Goal: Use online tool/utility: Utilize a website feature to perform a specific function

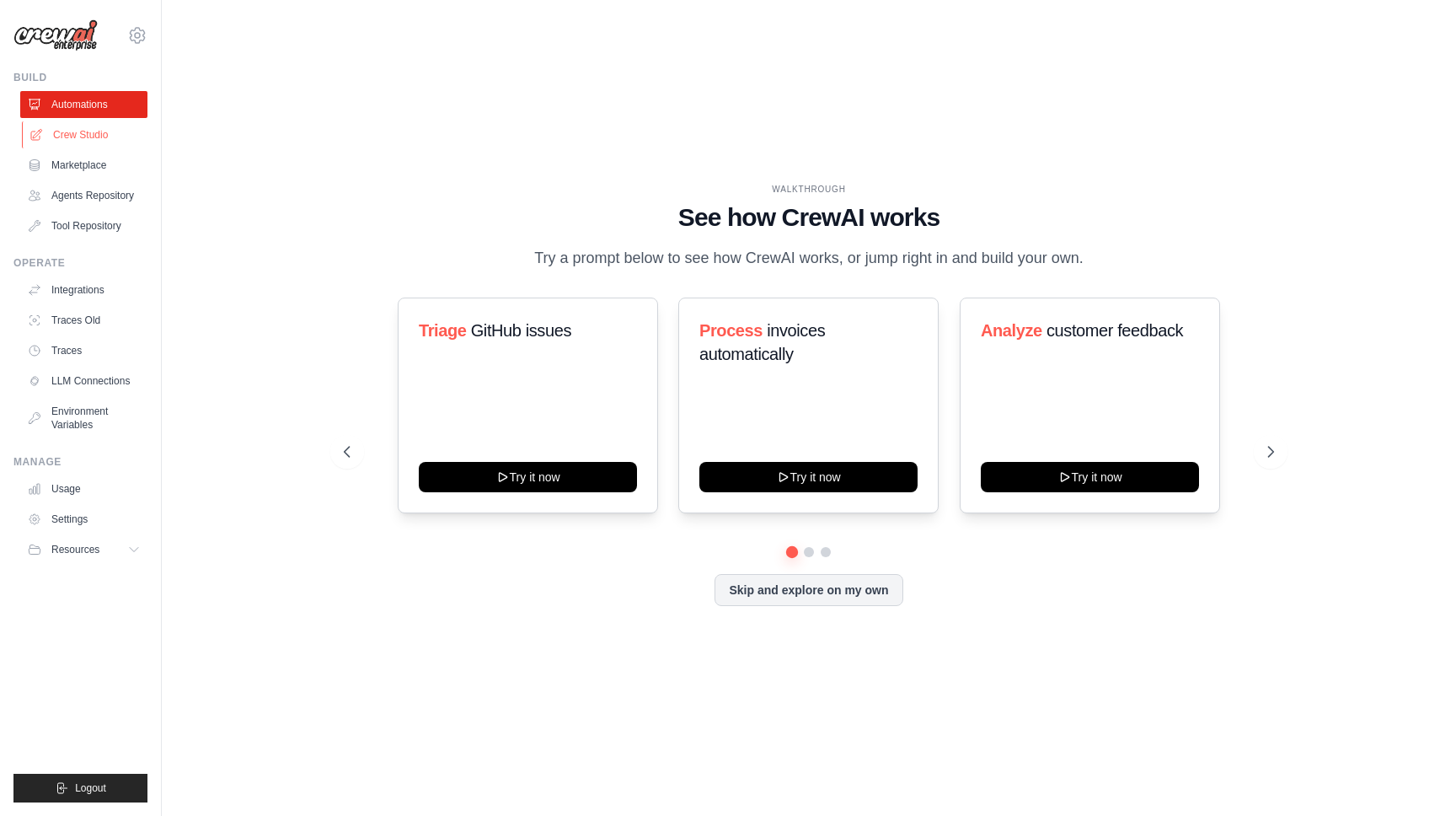
click at [91, 142] on link "Crew Studio" at bounding box center [85, 135] width 127 height 27
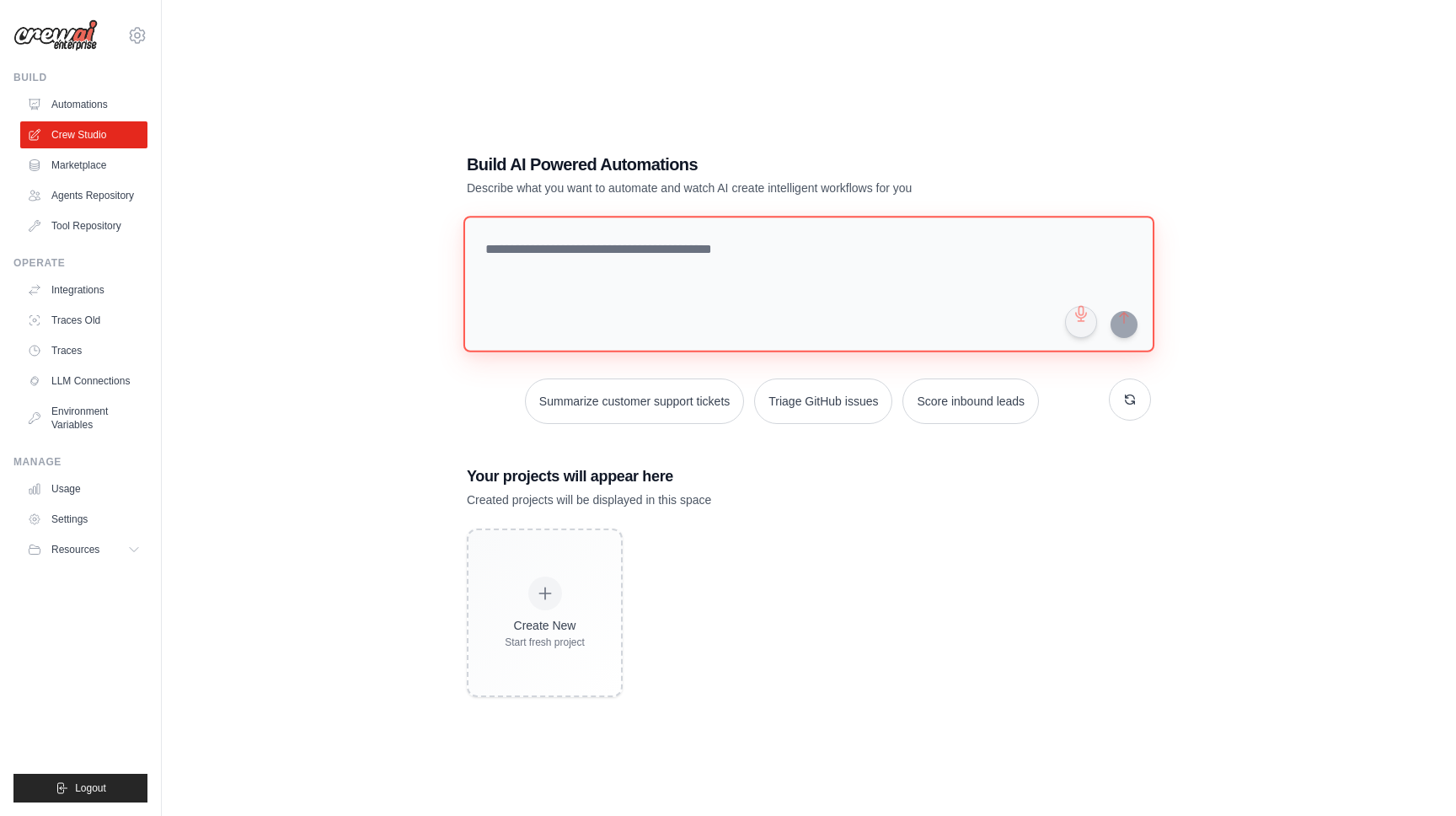
click at [611, 272] on textarea at bounding box center [809, 284] width 691 height 137
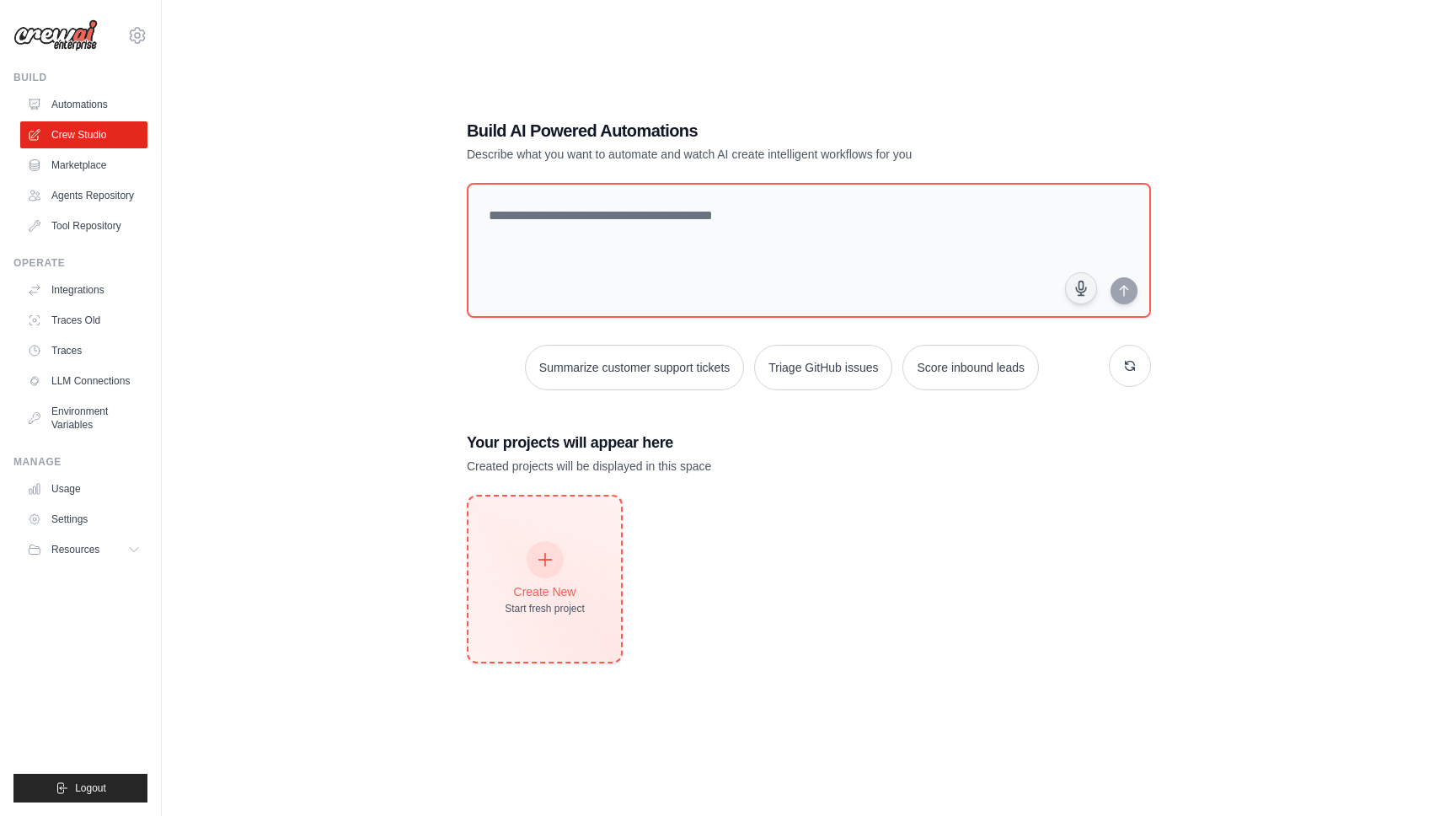
click at [552, 553] on icon at bounding box center [545, 560] width 18 height 18
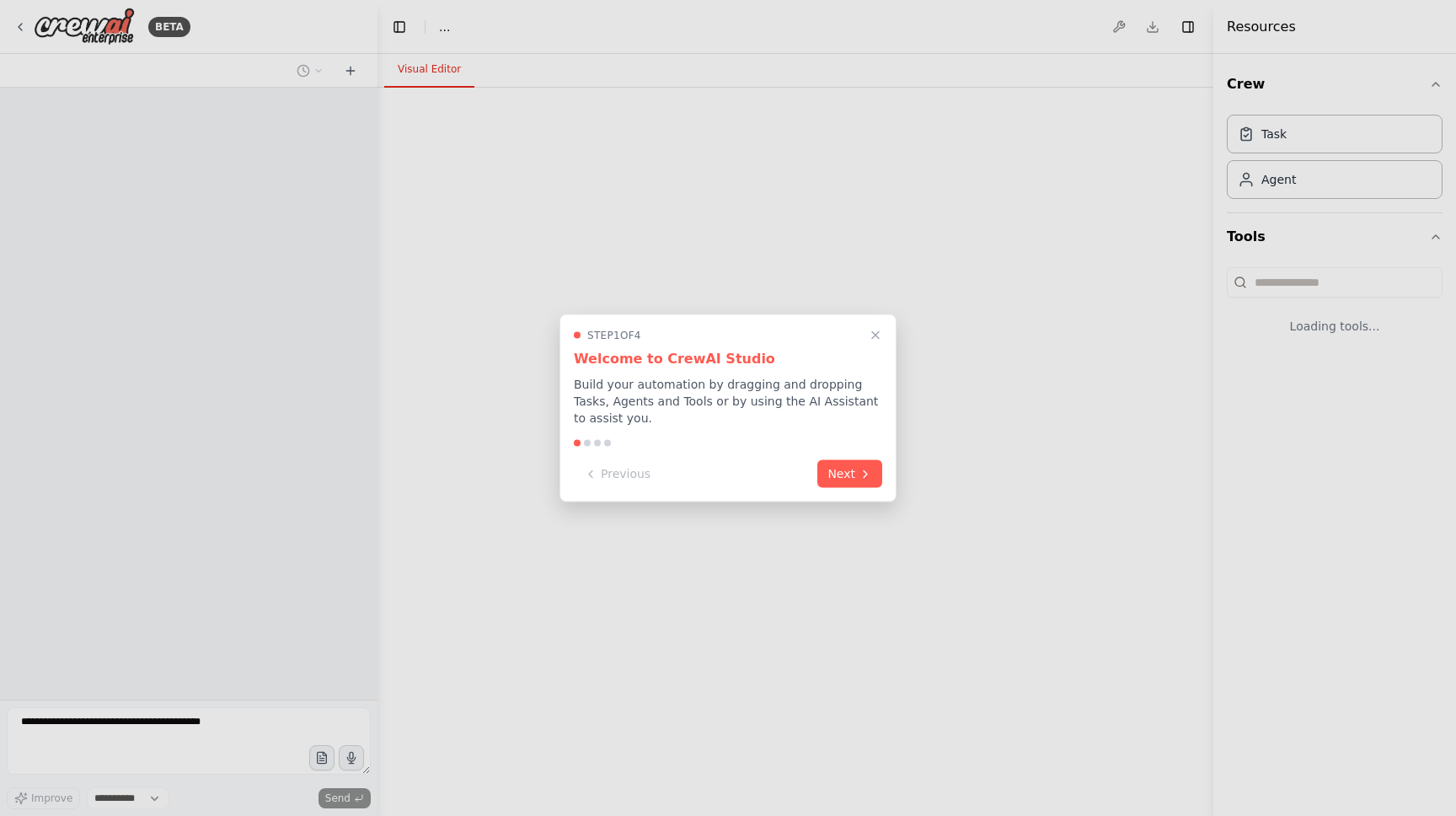
select select "****"
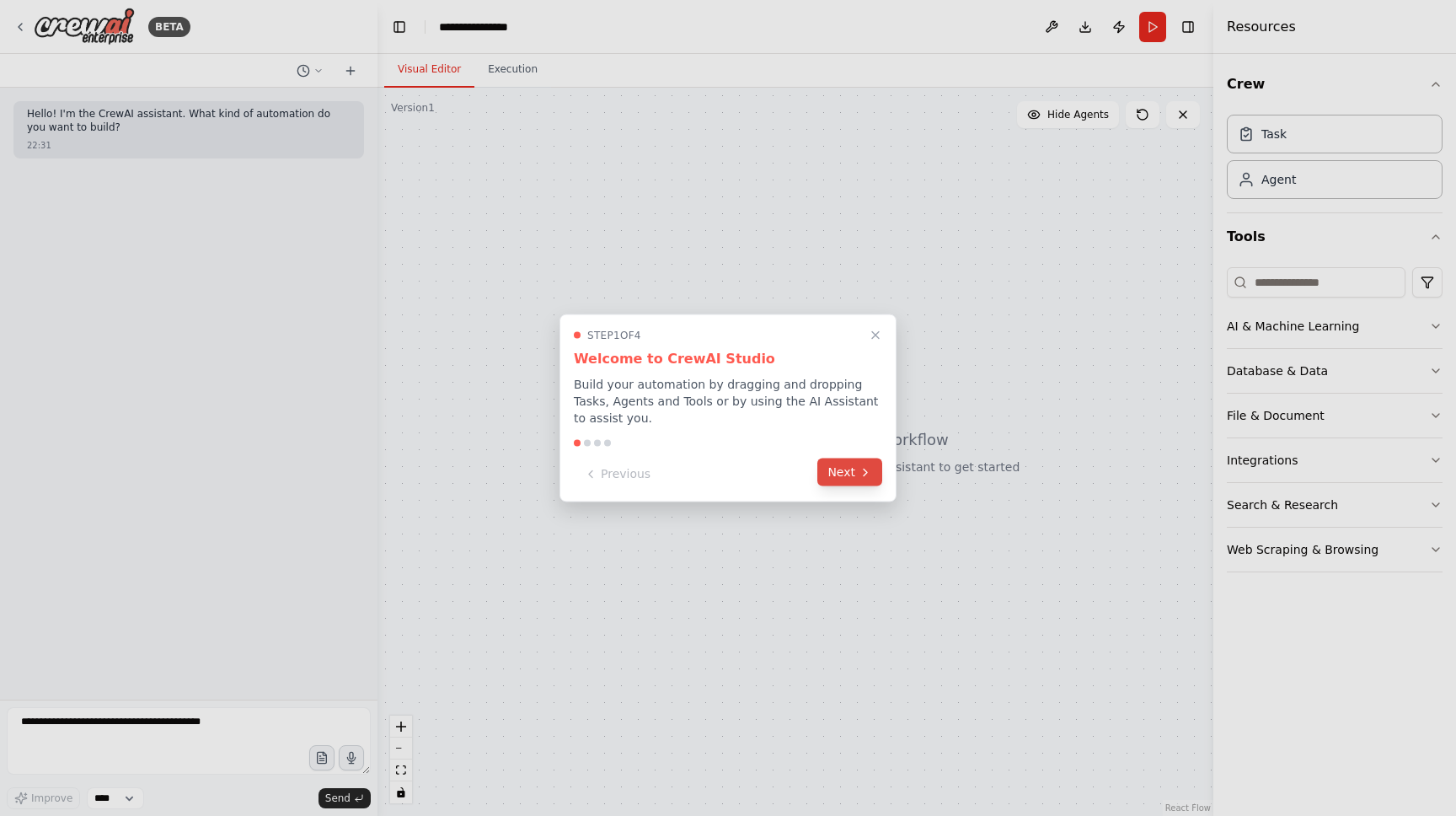
click at [865, 473] on icon at bounding box center [865, 472] width 4 height 6
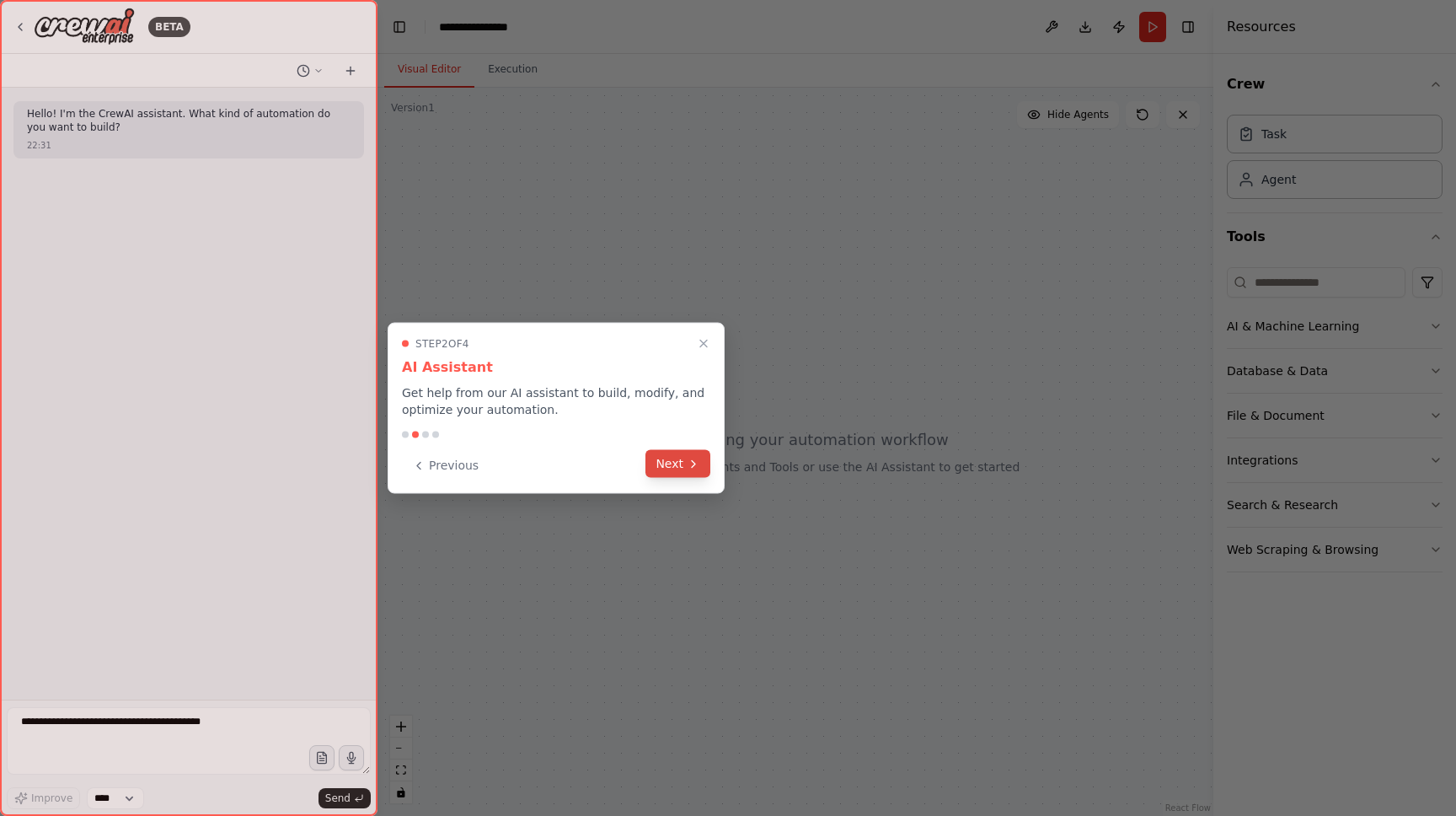
click at [667, 471] on button "Next" at bounding box center [679, 464] width 65 height 28
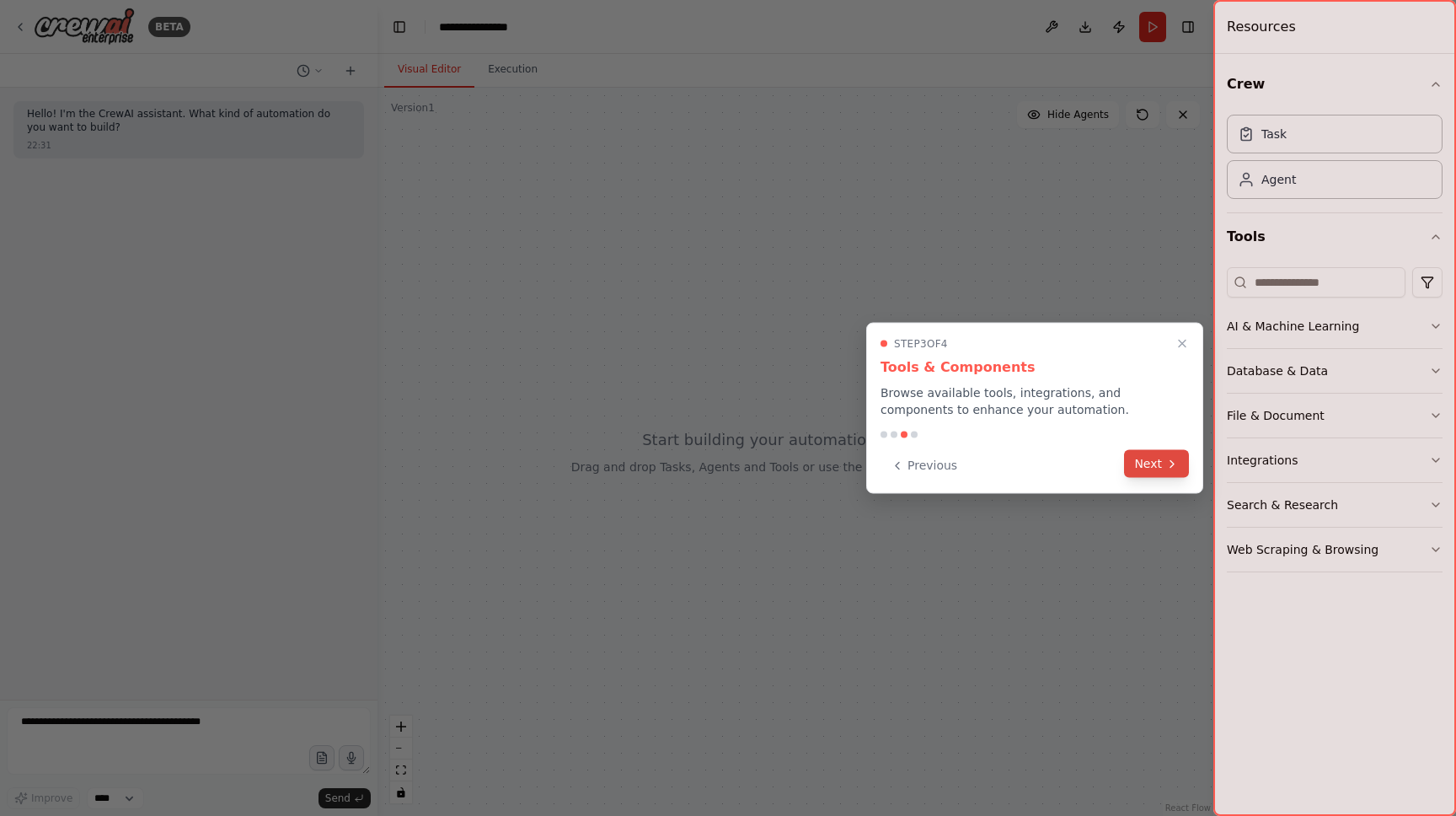
click at [1157, 462] on button "Next" at bounding box center [1157, 464] width 65 height 28
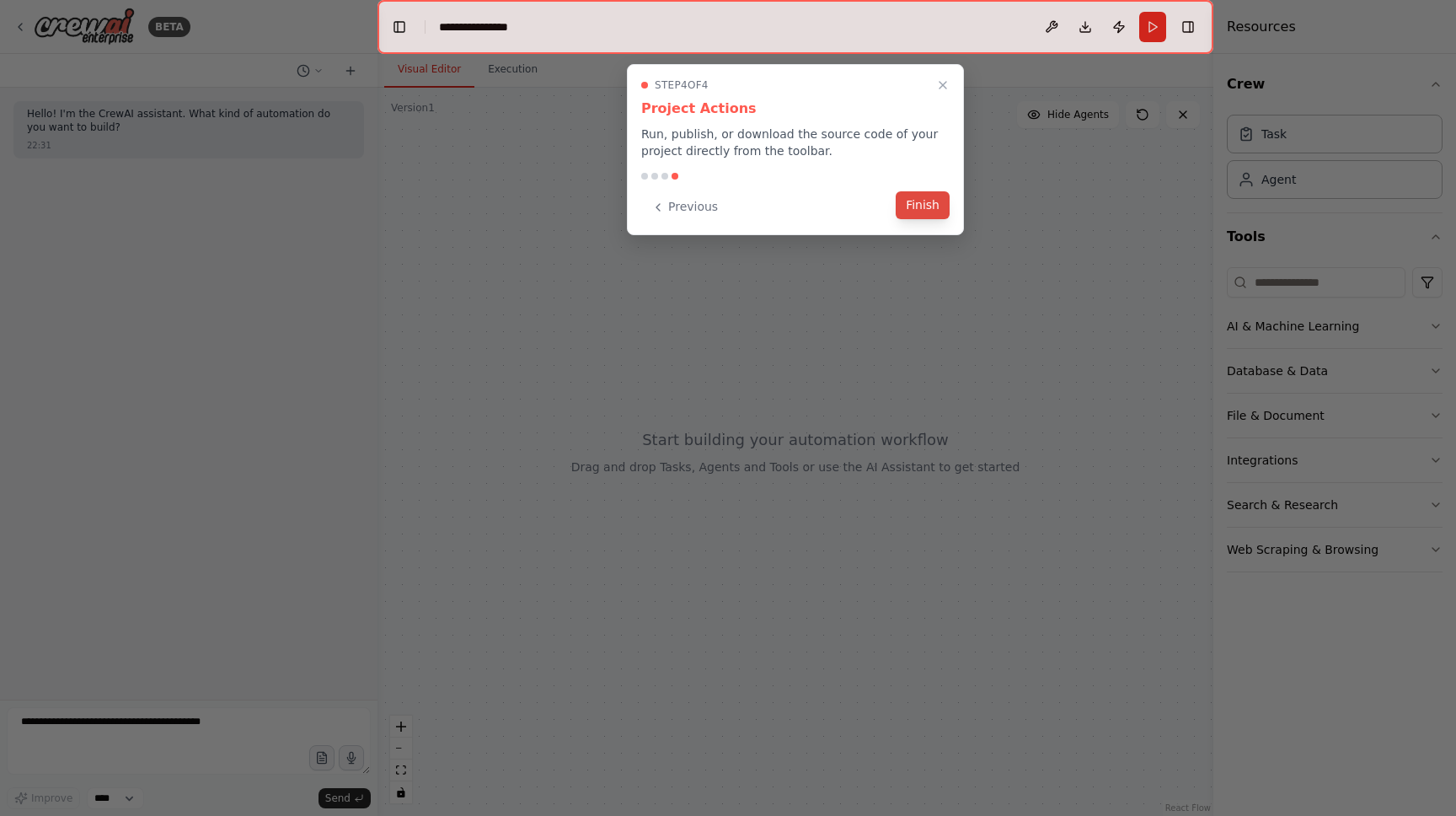
click at [934, 220] on div "Step 4 of 4 Project Actions Run, publish, or download the source code of your p…" at bounding box center [796, 150] width 337 height 172
click at [932, 202] on button "Finish" at bounding box center [923, 205] width 54 height 28
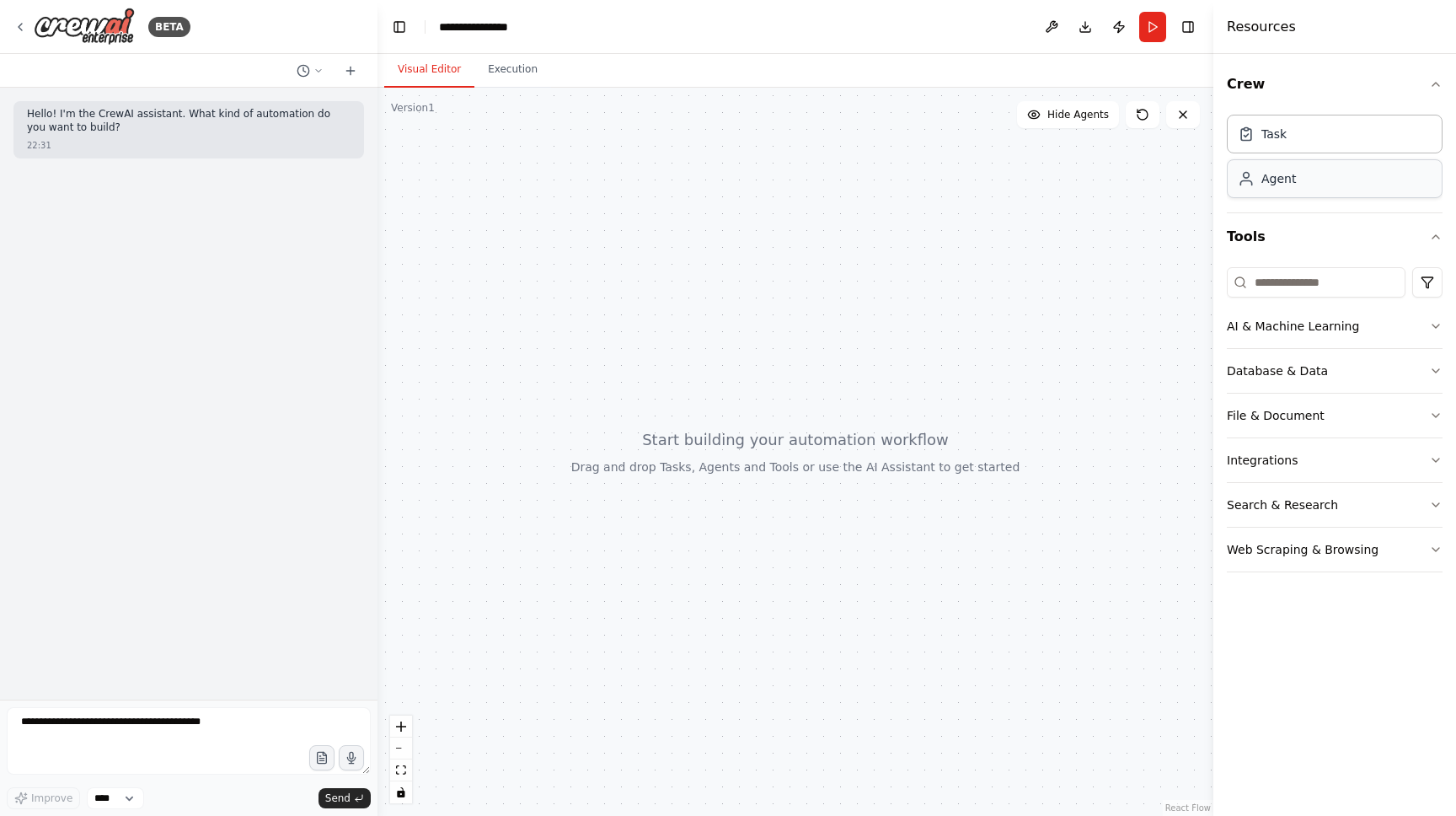
click at [1279, 190] on div "Agent" at bounding box center [1335, 179] width 216 height 39
click at [1426, 329] on button "AI & Machine Learning" at bounding box center [1335, 326] width 216 height 44
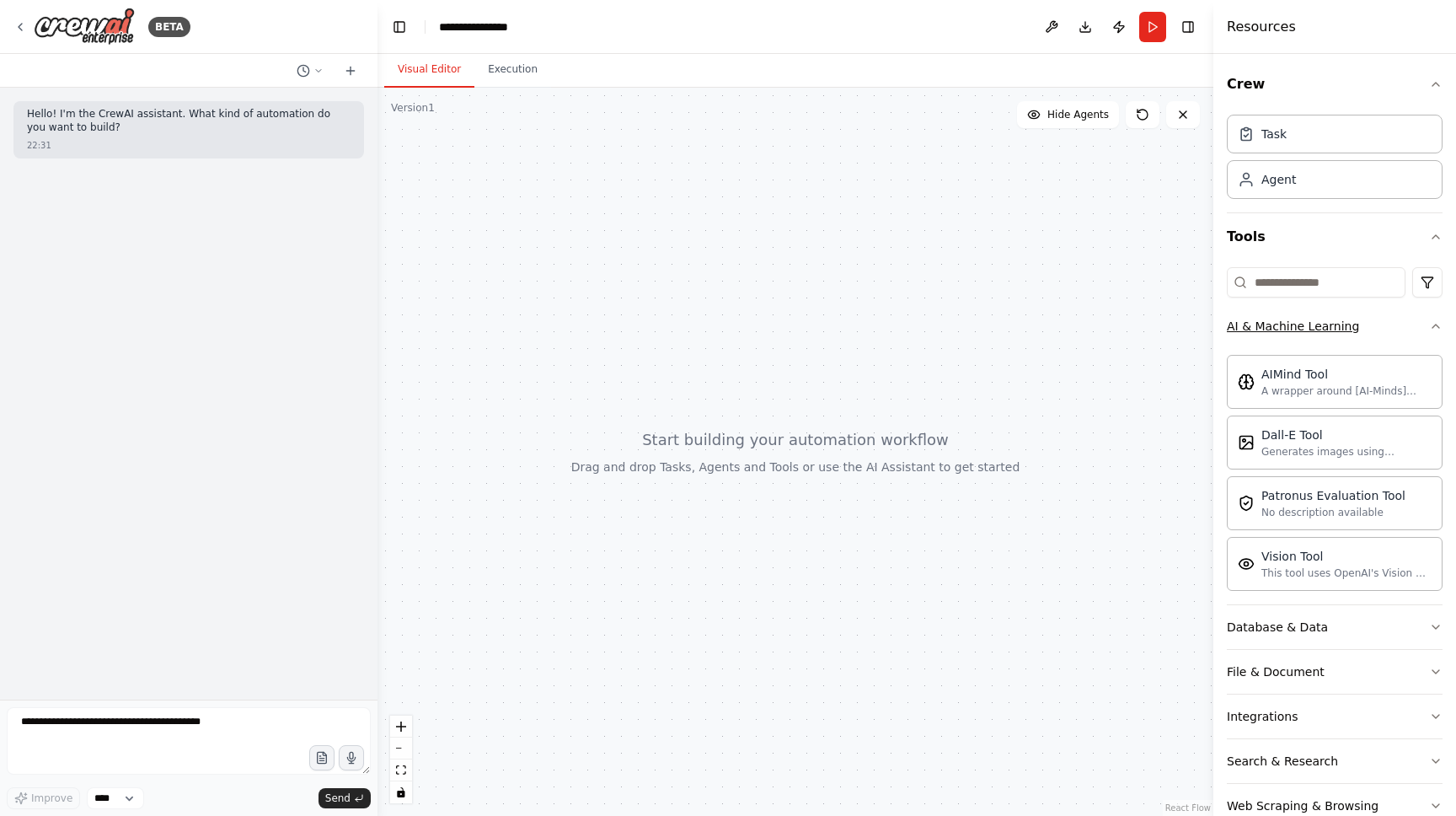
click at [1426, 329] on button "AI & Machine Learning" at bounding box center [1335, 326] width 216 height 44
